Goal: Information Seeking & Learning: Learn about a topic

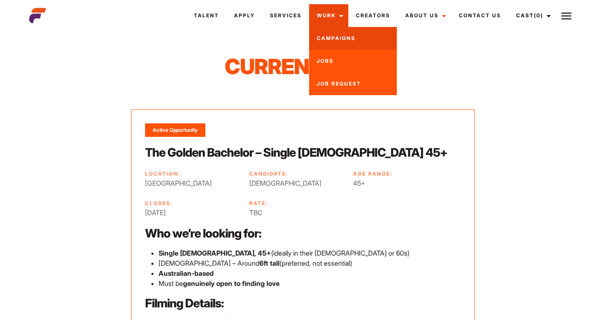
click at [332, 36] on link "Campaigns" at bounding box center [353, 38] width 88 height 23
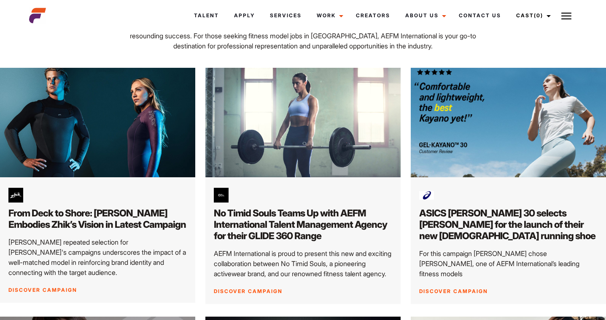
scroll to position [120, 0]
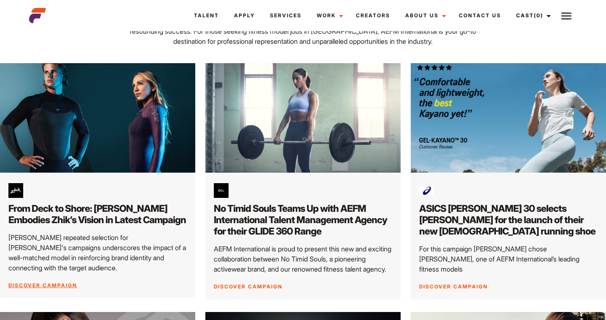
click at [114, 216] on h2 "From Deck to Shore: Connor Embodies Zhik’s Vision in Latest Campaign" at bounding box center [97, 214] width 178 height 23
click at [43, 284] on link "Discover Campaign" at bounding box center [42, 285] width 69 height 6
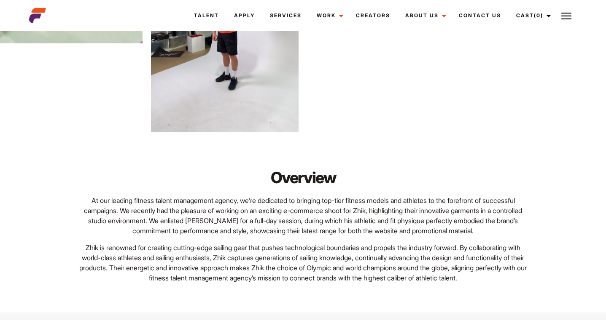
scroll to position [1144, 0]
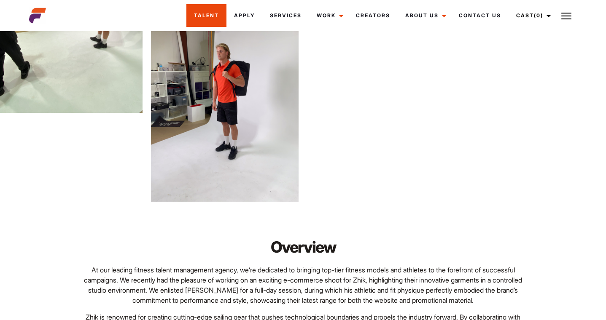
click at [222, 17] on link "Talent" at bounding box center [206, 15] width 40 height 23
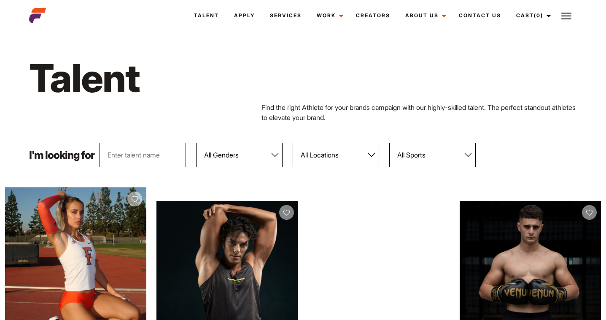
click at [122, 152] on input "text" at bounding box center [142, 155] width 86 height 24
type input "ebony"
click at [142, 126] on div "Talent Find the right Athlete for your brands campaign with our highly-skilled …" at bounding box center [302, 88] width 557 height 109
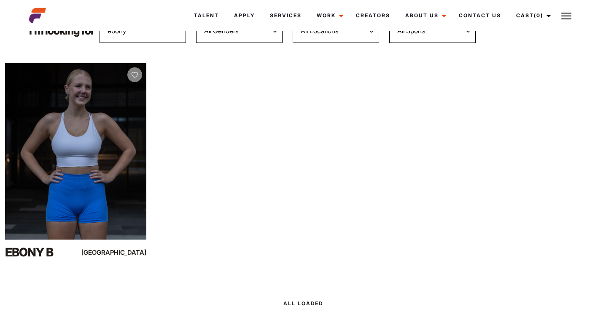
scroll to position [130, 0]
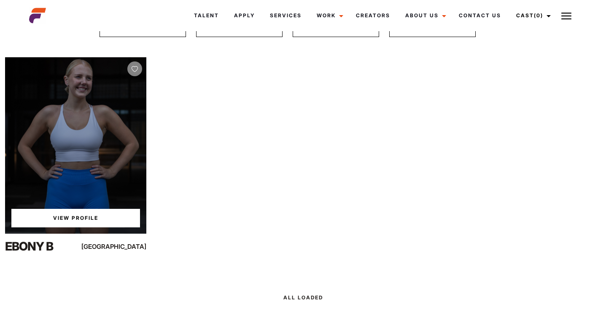
click at [116, 212] on link "View Profile" at bounding box center [75, 218] width 129 height 19
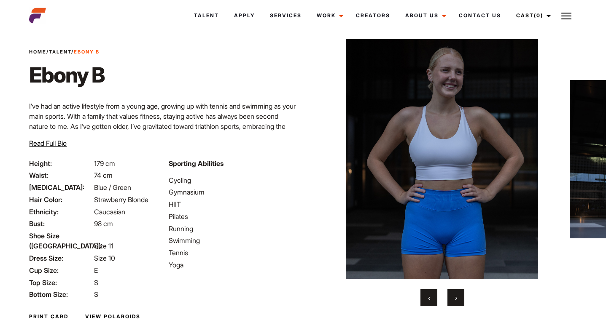
scroll to position [16, 0]
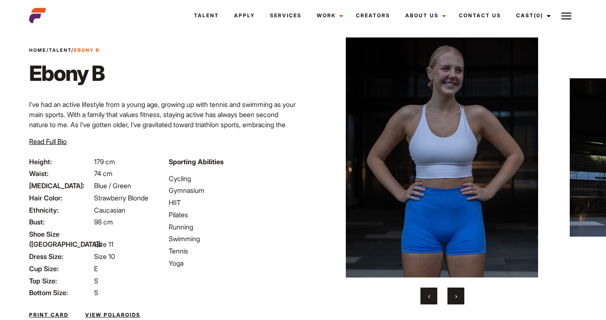
click at [51, 311] on link "Print Card" at bounding box center [48, 315] width 39 height 8
click at [455, 298] on span "›" at bounding box center [456, 296] width 2 height 8
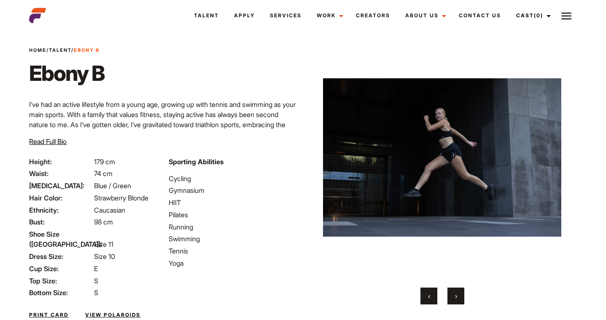
click at [455, 298] on span "›" at bounding box center [456, 296] width 2 height 8
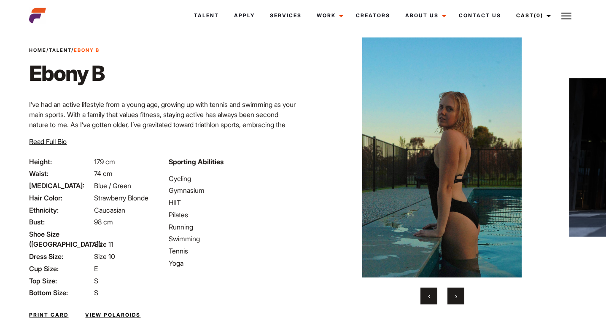
click at [455, 298] on span "›" at bounding box center [456, 296] width 2 height 8
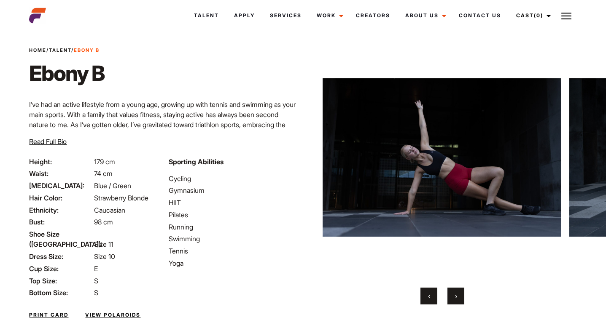
click at [455, 298] on span "›" at bounding box center [456, 296] width 2 height 8
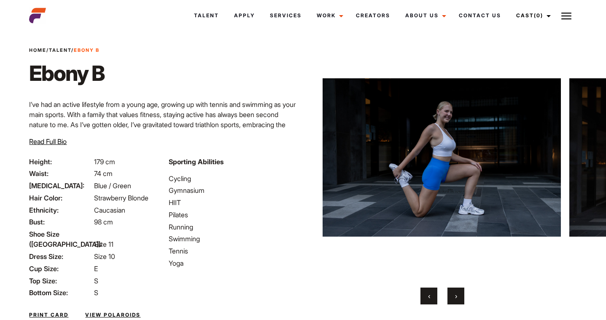
click at [455, 298] on span "›" at bounding box center [456, 296] width 2 height 8
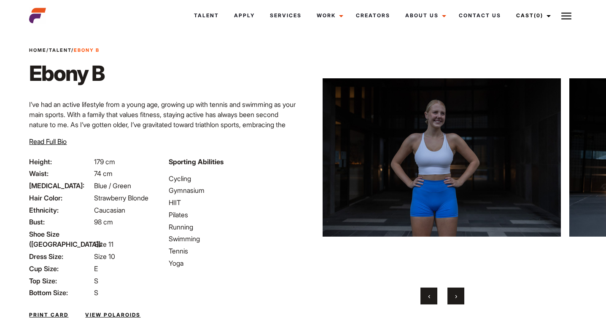
click at [455, 298] on span "›" at bounding box center [456, 296] width 2 height 8
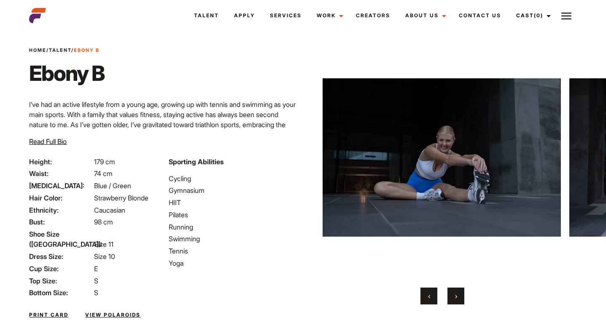
click at [455, 298] on span "›" at bounding box center [456, 296] width 2 height 8
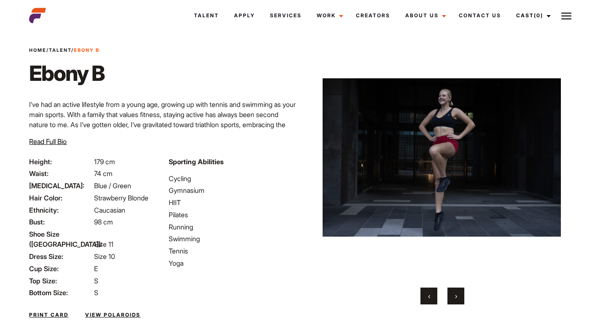
click at [455, 298] on span "›" at bounding box center [456, 296] width 2 height 8
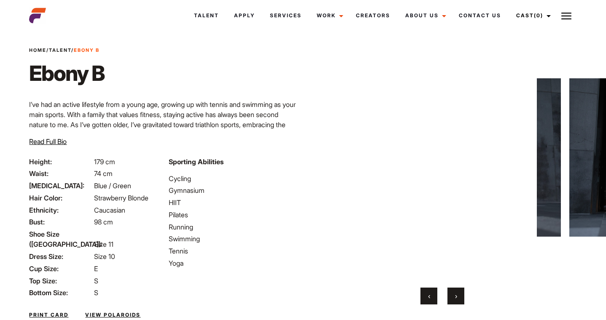
click at [455, 298] on span "›" at bounding box center [456, 296] width 2 height 8
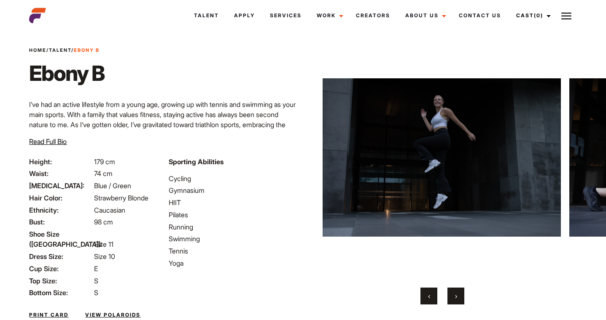
click at [455, 298] on span "›" at bounding box center [456, 296] width 2 height 8
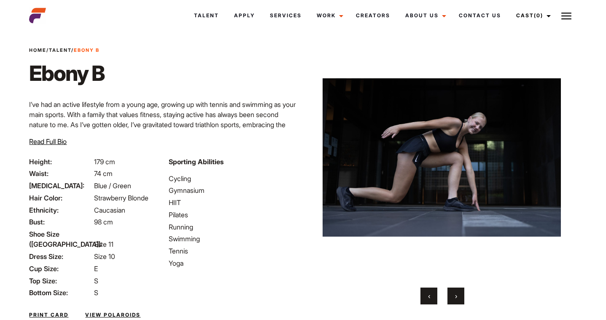
click at [455, 298] on span "›" at bounding box center [456, 296] width 2 height 8
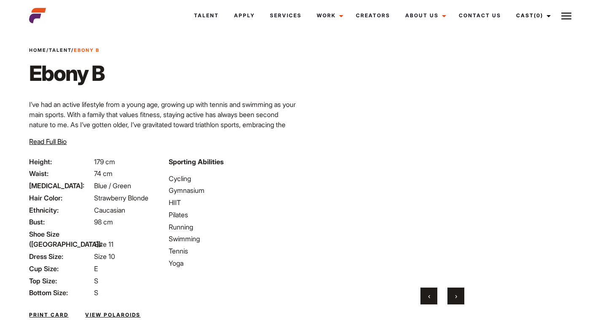
click at [455, 298] on span "›" at bounding box center [456, 296] width 2 height 8
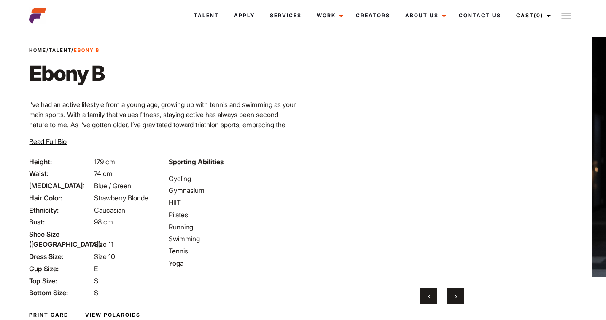
click at [455, 298] on span "›" at bounding box center [456, 296] width 2 height 8
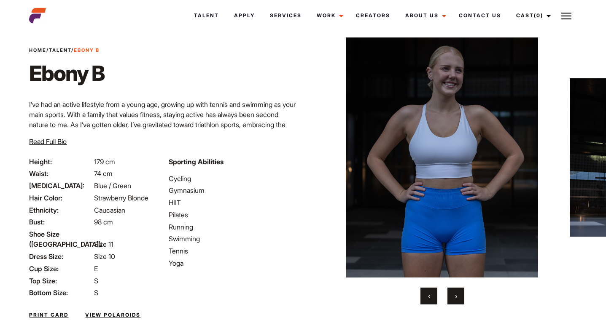
click at [455, 298] on span "›" at bounding box center [456, 296] width 2 height 8
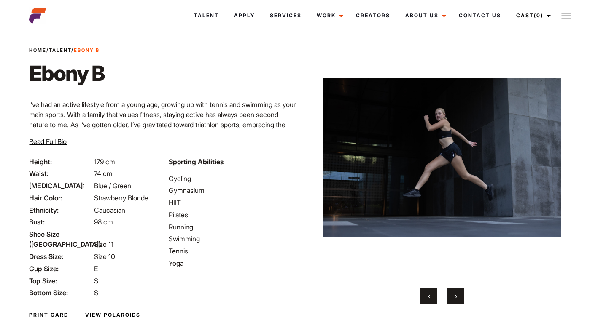
click at [426, 298] on button "‹" at bounding box center [428, 296] width 17 height 17
